Goal: Task Accomplishment & Management: Manage account settings

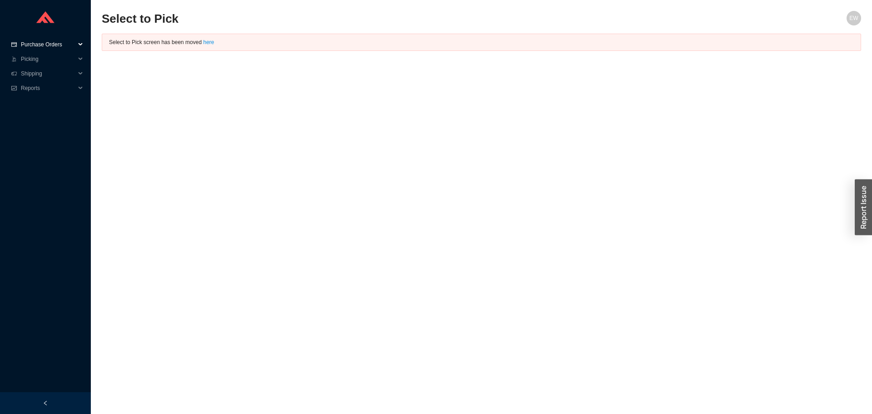
click at [51, 48] on span "Purchase Orders" at bounding box center [48, 44] width 55 height 15
click at [41, 70] on link "Followup" at bounding box center [33, 73] width 22 height 6
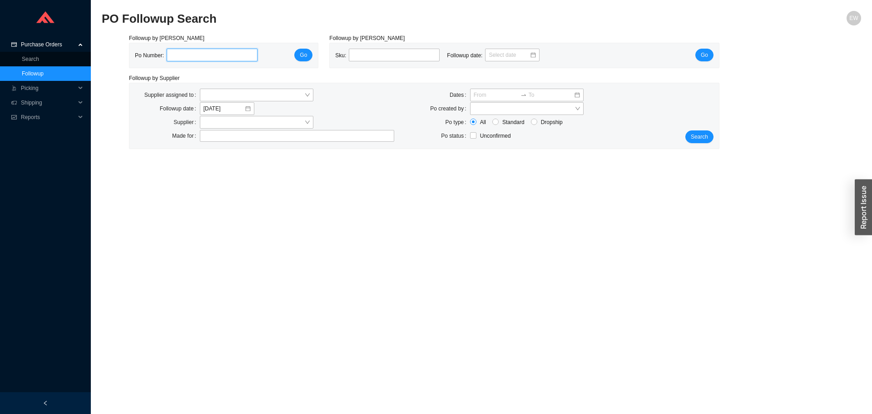
drag, startPoint x: 212, startPoint y: 48, endPoint x: 201, endPoint y: 52, distance: 12.1
paste input "984679"
type input "984679"
click at [306, 51] on span "Go" at bounding box center [303, 54] width 7 height 9
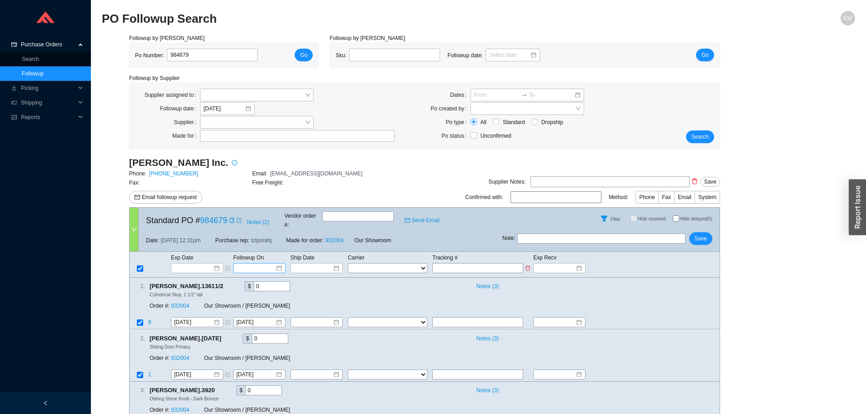
click at [278, 264] on div at bounding box center [259, 268] width 45 height 9
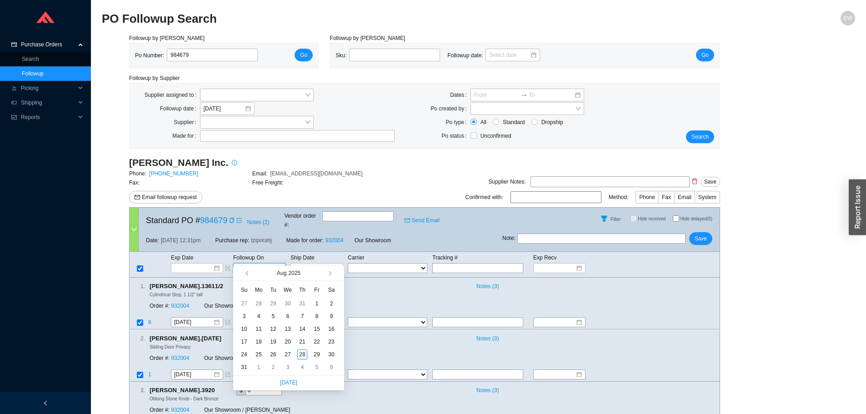
type input "8/2/2025"
click at [329, 274] on span "button" at bounding box center [329, 273] width 5 height 5
type input "9/11/2025"
click at [301, 312] on div "11" at bounding box center [302, 316] width 10 height 10
type input "9/11/2025"
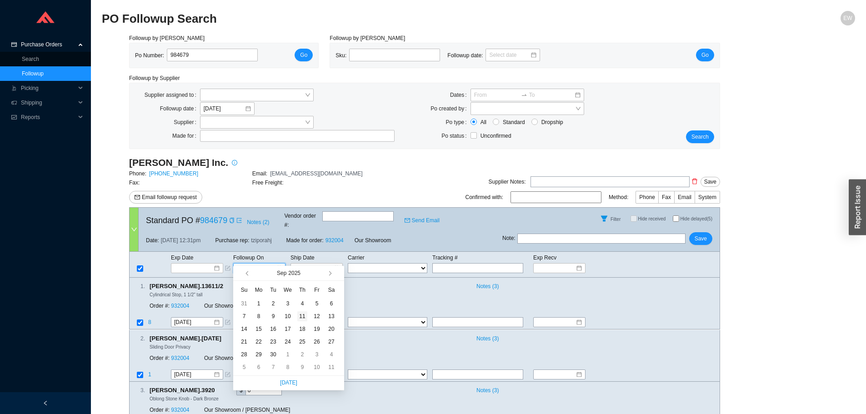
type input "9/11/2025"
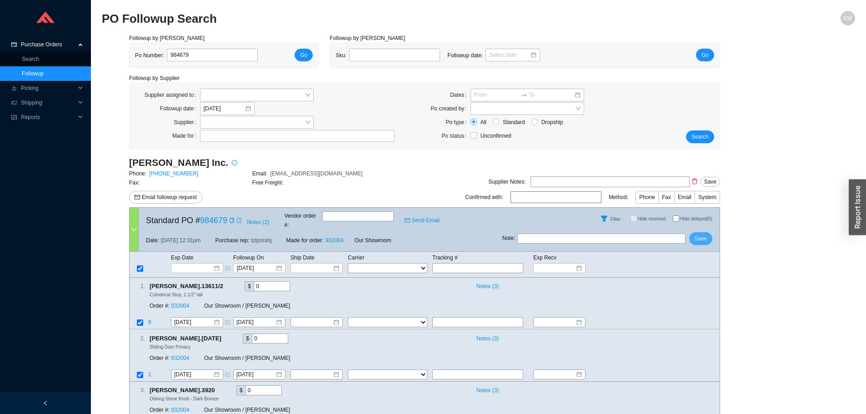
click at [696, 232] on button "Save" at bounding box center [700, 238] width 23 height 13
drag, startPoint x: 194, startPoint y: 61, endPoint x: 161, endPoint y: 67, distance: 33.2
click at [161, 67] on div "Po Number: 984679 Go" at bounding box center [223, 55] width 189 height 25
paste input "983890"
type input "983890"
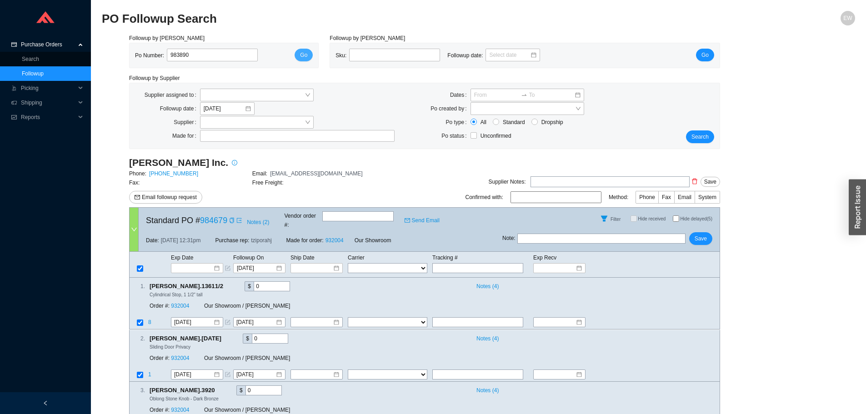
click at [305, 51] on span "Go" at bounding box center [303, 54] width 7 height 9
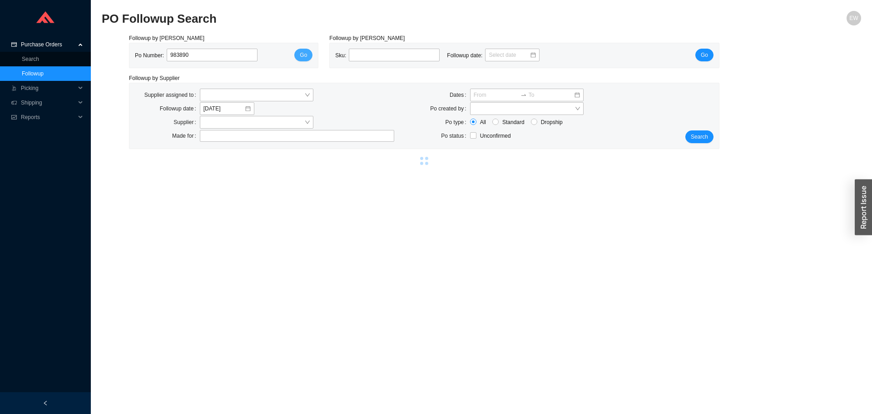
select select "2"
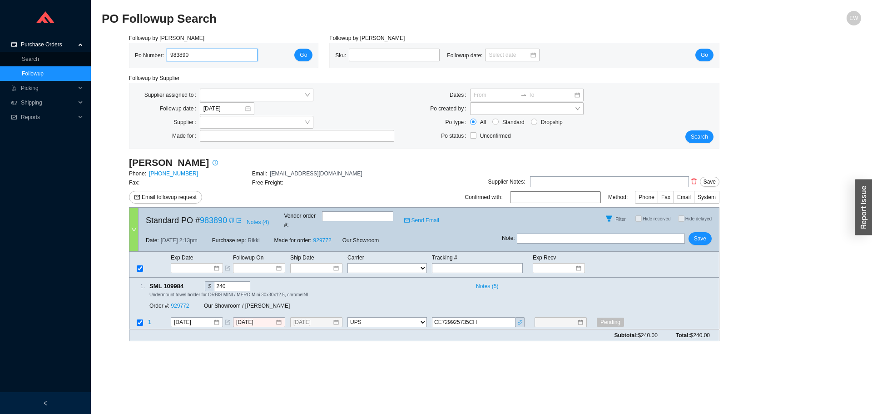
drag, startPoint x: 186, startPoint y: 55, endPoint x: 158, endPoint y: 38, distance: 33.7
click at [152, 50] on div "Po Number: 983890" at bounding box center [200, 56] width 130 height 14
paste input "984296"
type input "984296"
click button "Go" at bounding box center [303, 55] width 18 height 13
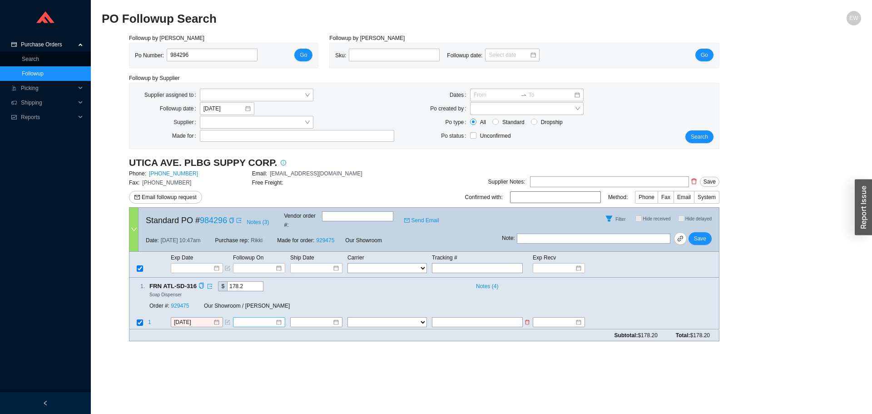
click at [277, 318] on div at bounding box center [258, 322] width 45 height 9
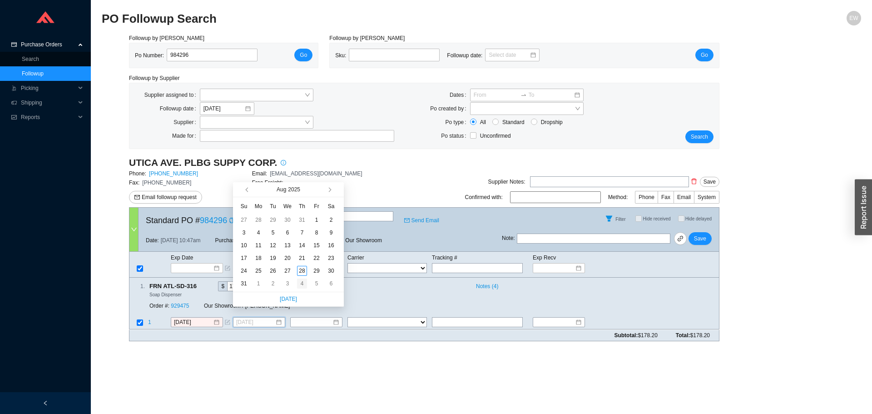
type input "9/4/2025"
click at [302, 280] on div "4" at bounding box center [302, 284] width 10 height 10
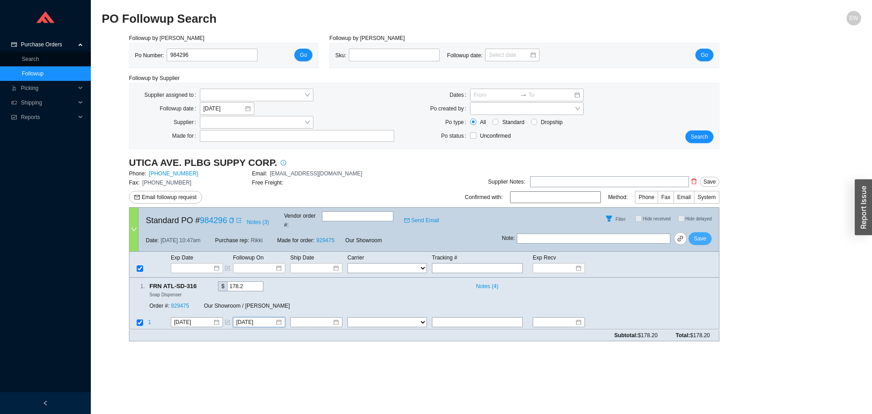
click at [709, 232] on button "Save" at bounding box center [700, 238] width 23 height 13
click at [280, 318] on div "9/4/2025" at bounding box center [258, 322] width 45 height 9
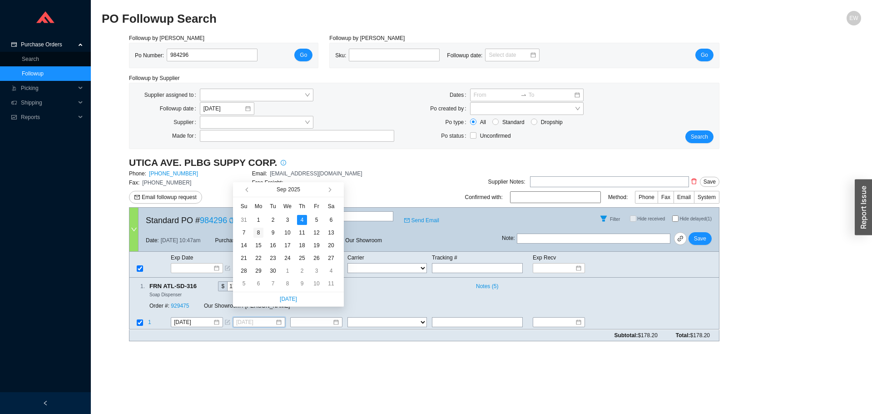
type input "9/8/2025"
drag, startPoint x: 260, startPoint y: 234, endPoint x: 376, endPoint y: 245, distance: 116.9
click at [261, 234] on div "8" at bounding box center [259, 233] width 10 height 10
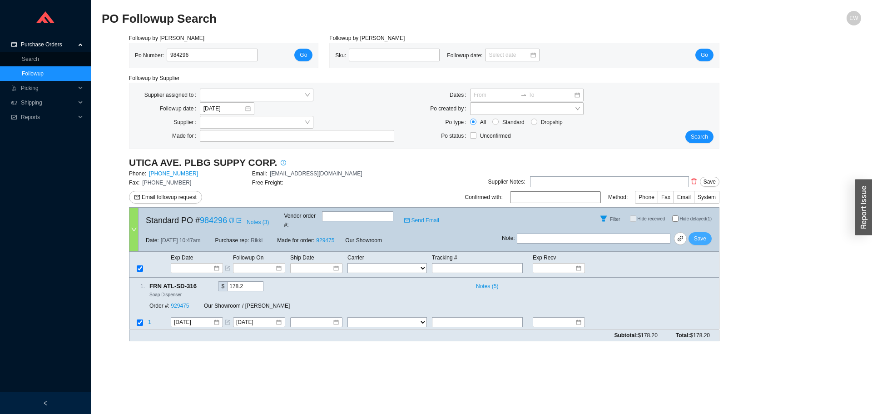
click at [707, 232] on button "Save" at bounding box center [700, 238] width 23 height 13
drag, startPoint x: 214, startPoint y: 55, endPoint x: 123, endPoint y: 45, distance: 91.9
click at [125, 47] on div "Followup by PO Po Number: 984296 Go" at bounding box center [224, 51] width 200 height 35
paste input "985718"
type input "985718"
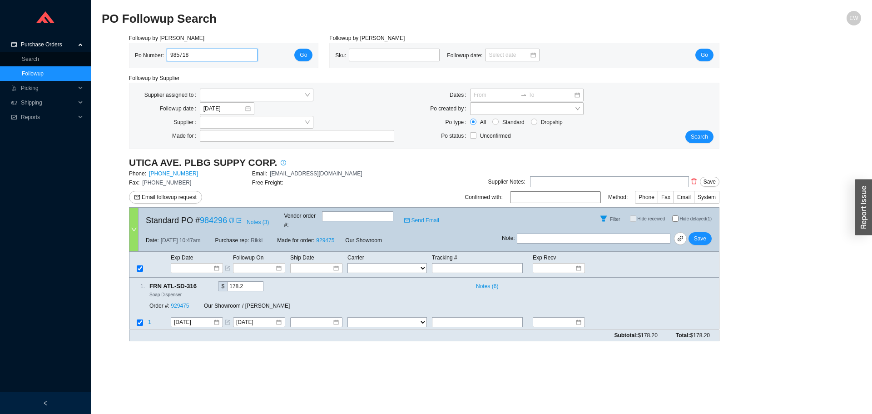
click button "Go" at bounding box center [303, 55] width 18 height 13
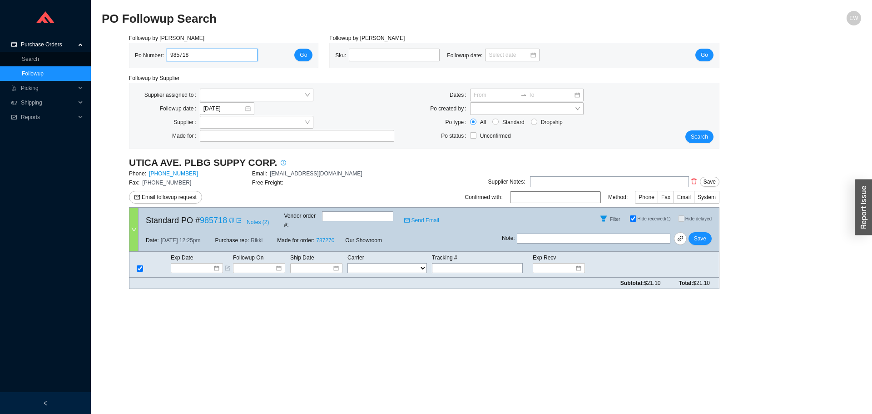
drag, startPoint x: 229, startPoint y: 55, endPoint x: 131, endPoint y: 57, distance: 98.2
click at [131, 57] on div "Po Number: 985718 Go" at bounding box center [223, 55] width 189 height 25
paste input "985977"
type input "985977"
click button "Go" at bounding box center [303, 55] width 18 height 13
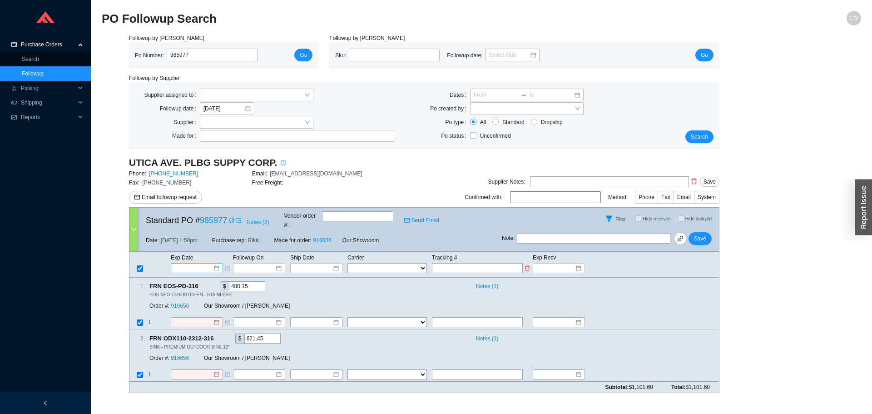
click at [218, 264] on div at bounding box center [196, 268] width 45 height 9
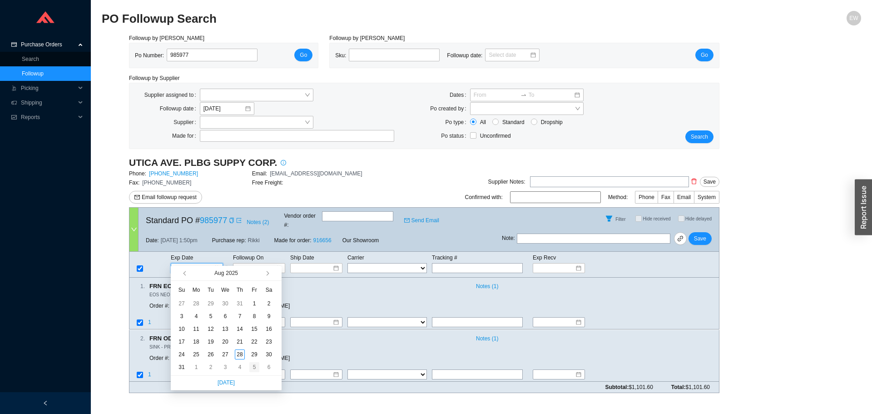
type input "9/5/2025"
click at [254, 365] on div "5" at bounding box center [254, 367] width 10 height 10
type input "9/5/2025"
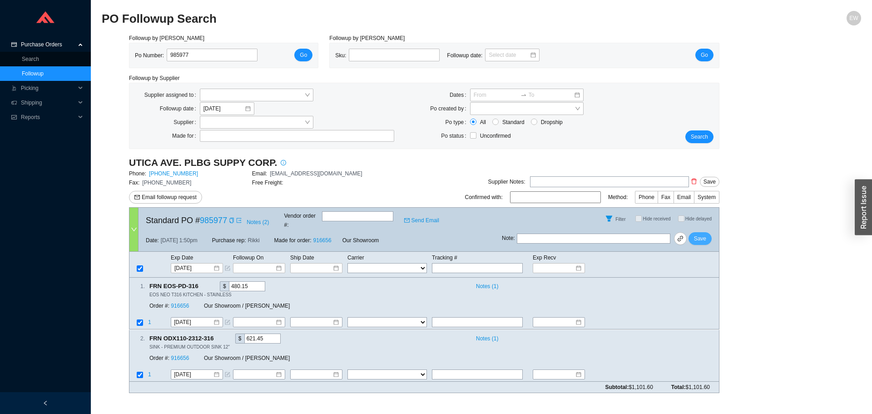
click at [704, 234] on span "Save" at bounding box center [700, 238] width 12 height 9
